Goal: Subscribe to service/newsletter

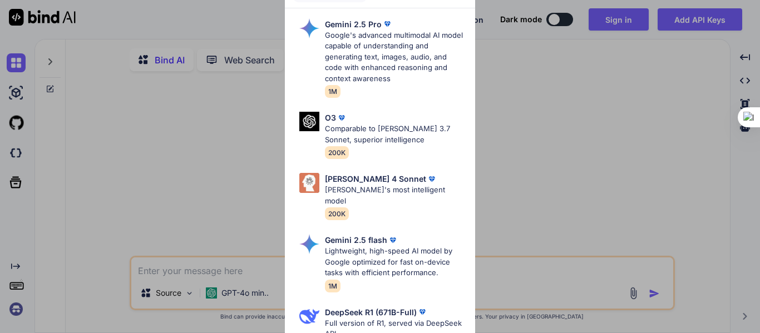
click at [620, 10] on div "Ultra Models Gemini 2.5 Pro Google's advanced multimodal AI model capable of un…" at bounding box center [380, 166] width 760 height 333
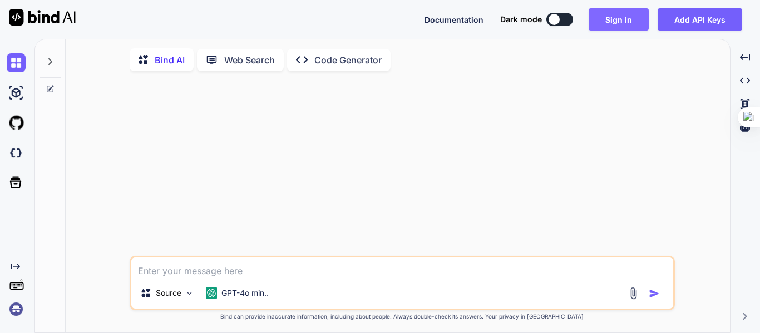
click at [618, 19] on button "Sign in" at bounding box center [619, 19] width 60 height 22
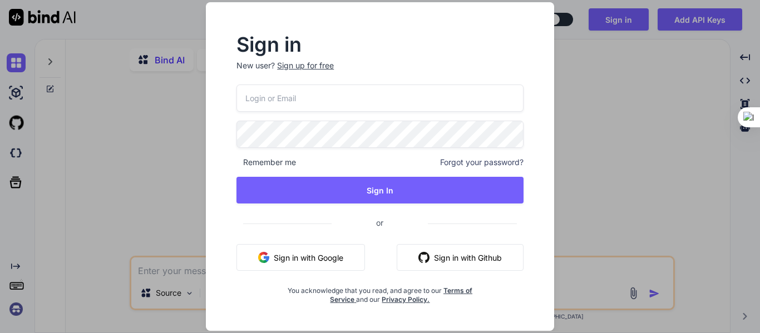
click at [314, 253] on button "Sign in with Google" at bounding box center [300, 257] width 129 height 27
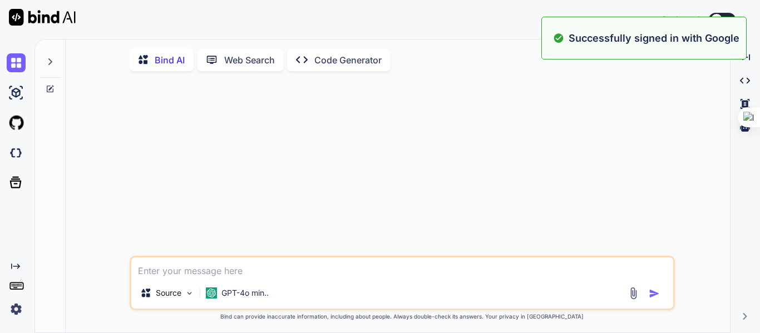
type textarea "x"
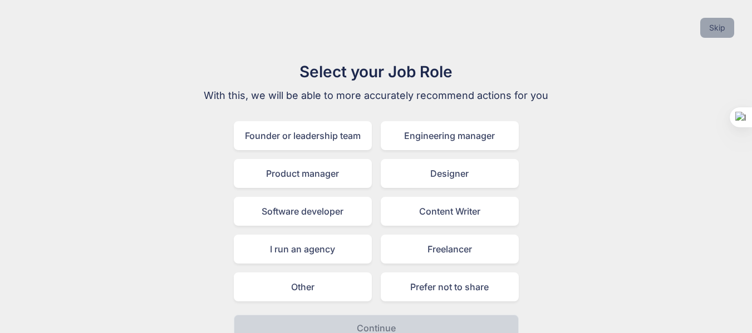
click at [716, 28] on button "Skip" at bounding box center [717, 28] width 34 height 20
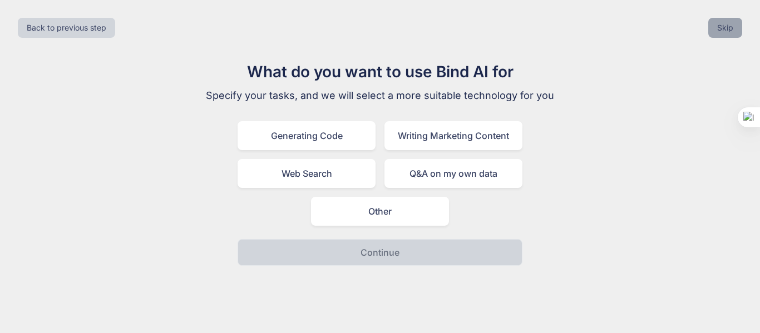
click at [717, 29] on button "Skip" at bounding box center [725, 28] width 34 height 20
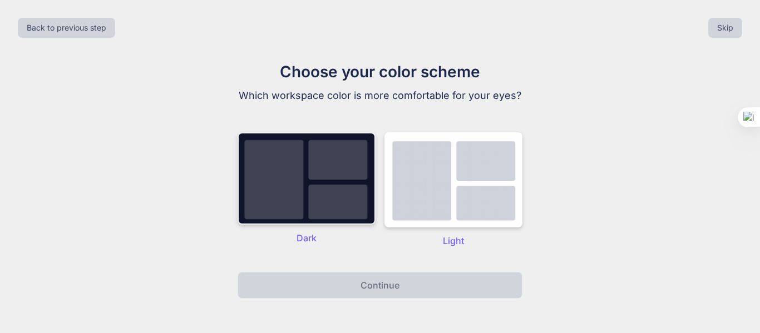
click at [342, 184] on img at bounding box center [307, 178] width 138 height 92
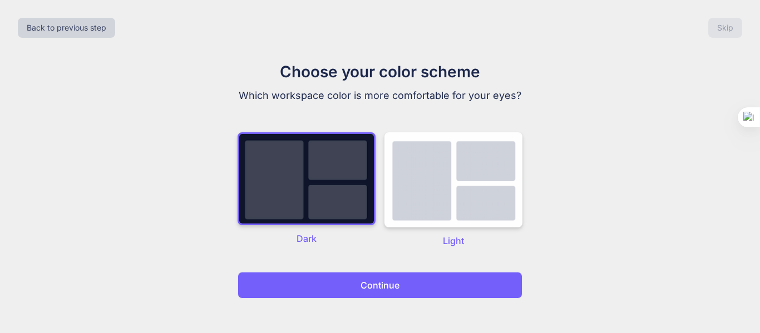
click at [415, 286] on button "Continue" at bounding box center [380, 285] width 285 height 27
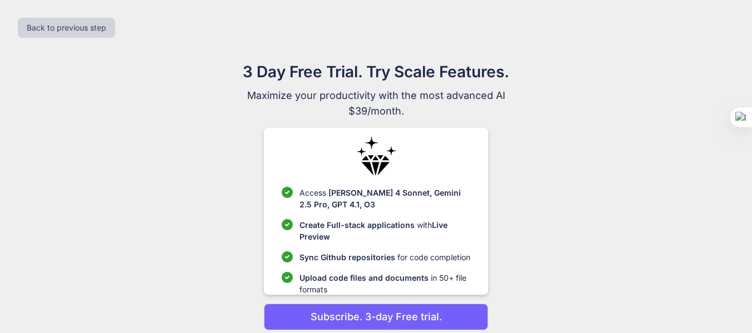
click at [364, 316] on p "Subscribe. 3-day Free trial." at bounding box center [375, 316] width 131 height 15
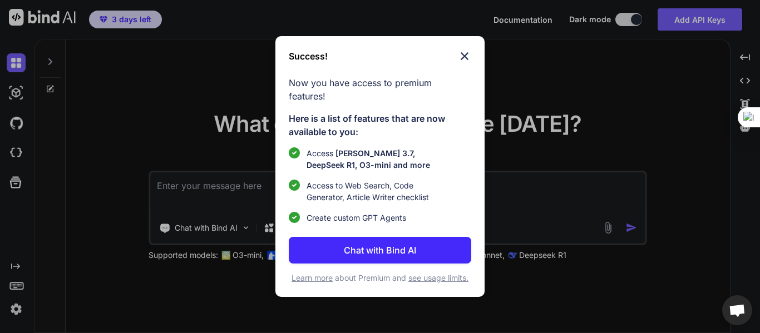
click at [395, 244] on p "Chat with Bind AI" at bounding box center [380, 250] width 72 height 13
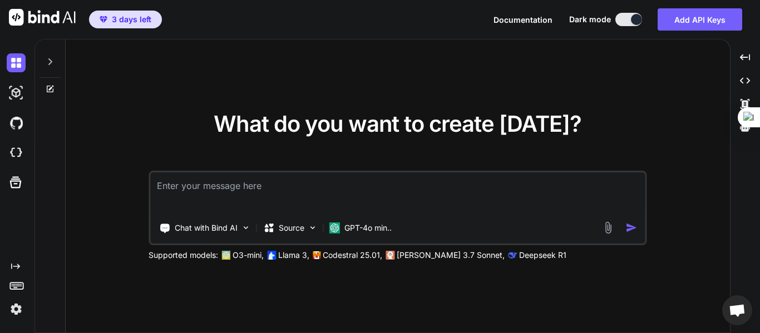
click at [54, 60] on icon at bounding box center [50, 61] width 9 height 9
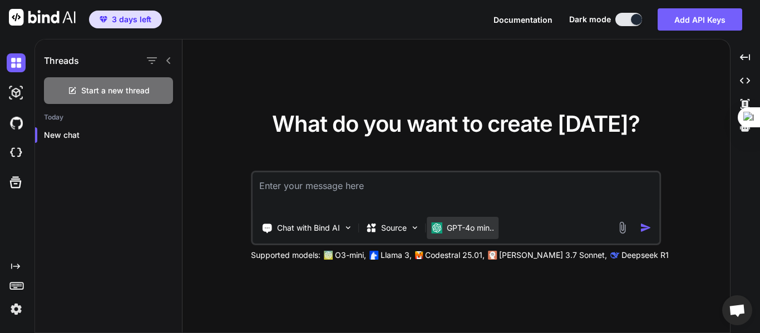
click at [480, 230] on p "GPT-4o min.." at bounding box center [470, 228] width 47 height 11
click at [465, 234] on div "GPT-4o min.." at bounding box center [463, 228] width 72 height 22
click at [416, 232] on img at bounding box center [414, 227] width 9 height 9
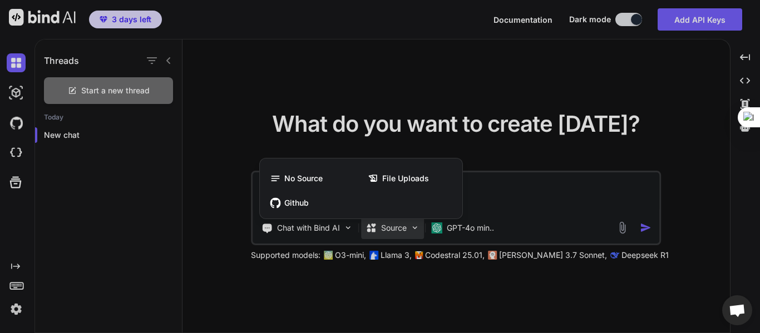
click at [506, 199] on div at bounding box center [380, 166] width 760 height 333
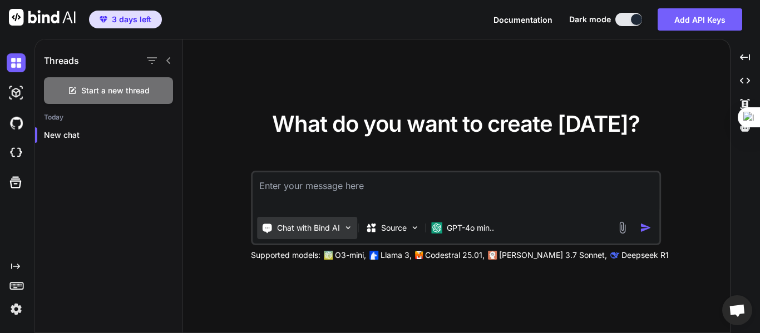
click at [353, 236] on div "Chat with Bind AI" at bounding box center [307, 228] width 100 height 22
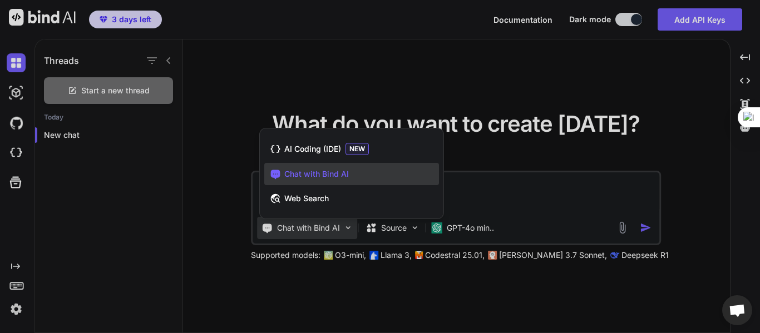
click at [529, 200] on div at bounding box center [380, 166] width 760 height 333
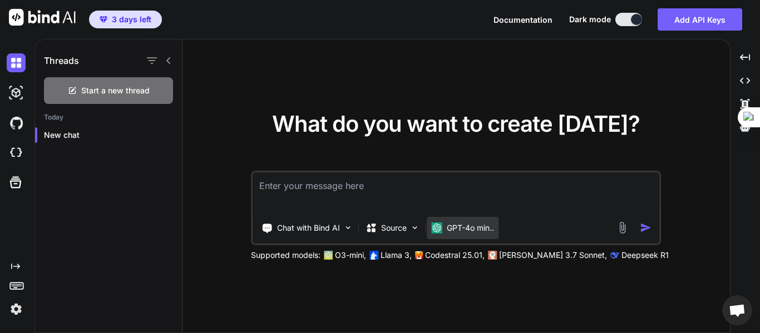
click at [494, 229] on p "GPT-4o min.." at bounding box center [470, 228] width 47 height 11
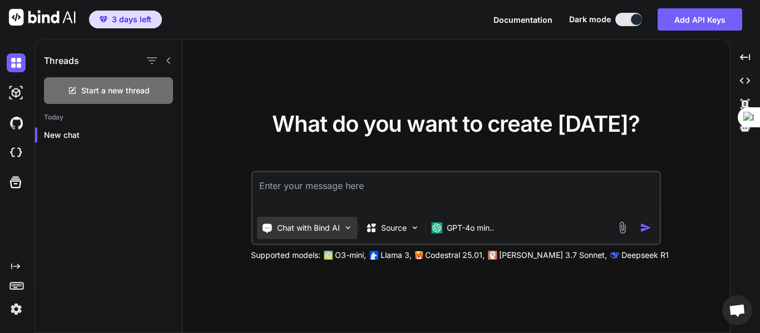
click at [312, 231] on p "Chat with Bind AI" at bounding box center [308, 228] width 63 height 11
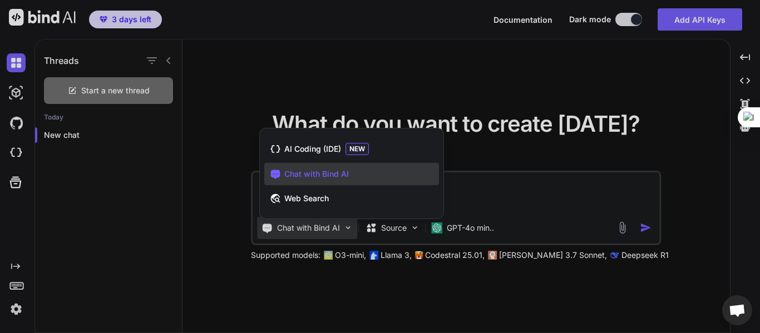
click at [534, 196] on div at bounding box center [380, 166] width 760 height 333
type textarea "x"
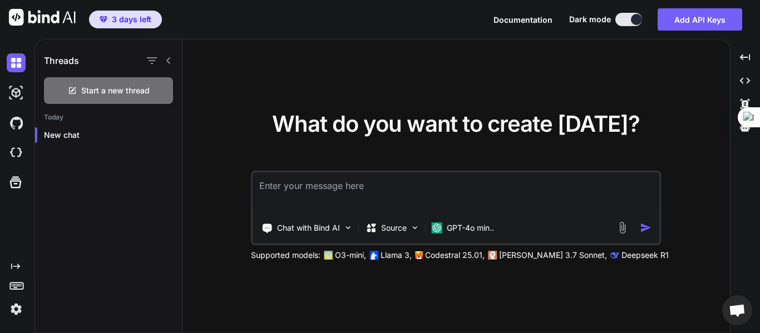
click at [403, 182] on textarea at bounding box center [456, 192] width 407 height 41
